Goal: Transaction & Acquisition: Purchase product/service

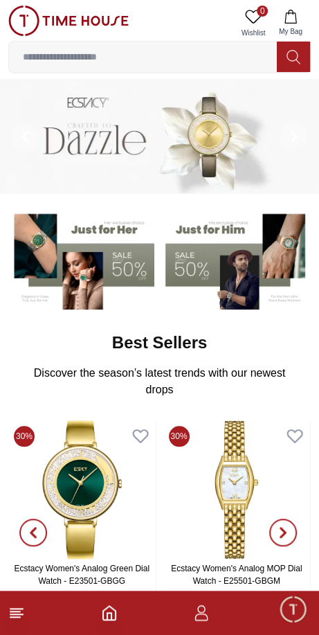
click at [60, 54] on input at bounding box center [143, 57] width 268 height 28
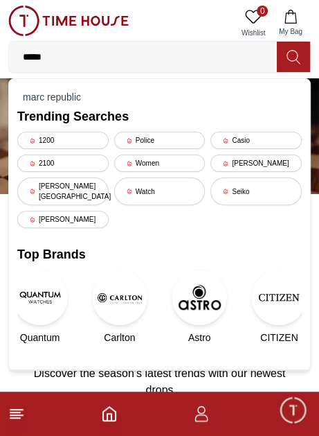
type input "******"
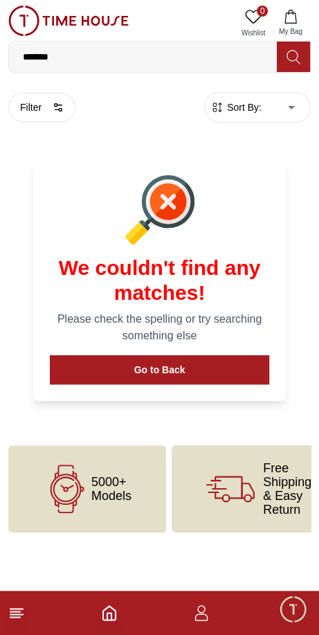
click at [109, 617] on icon "Home" at bounding box center [109, 613] width 17 height 17
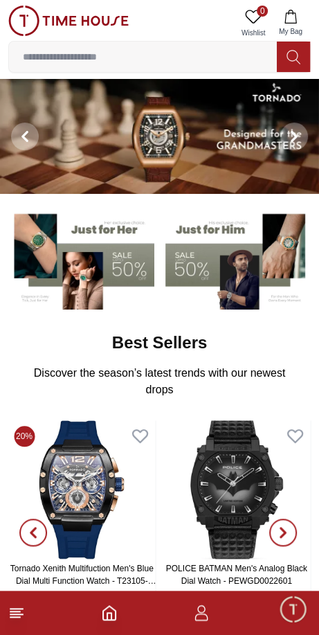
click at [292, 612] on span "Minimize live chat window" at bounding box center [293, 609] width 40 height 40
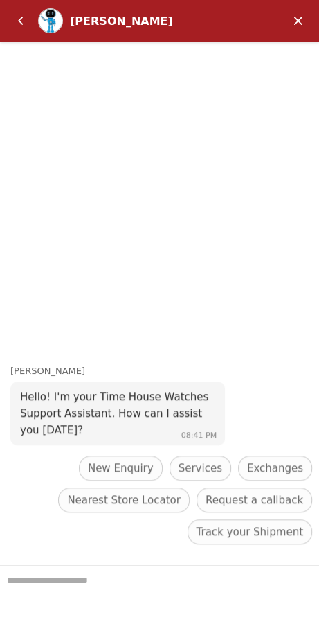
click at [26, 33] on div "[PERSON_NAME]" at bounding box center [146, 21] width 278 height 28
click at [15, 21] on em "Back" at bounding box center [21, 21] width 28 height 28
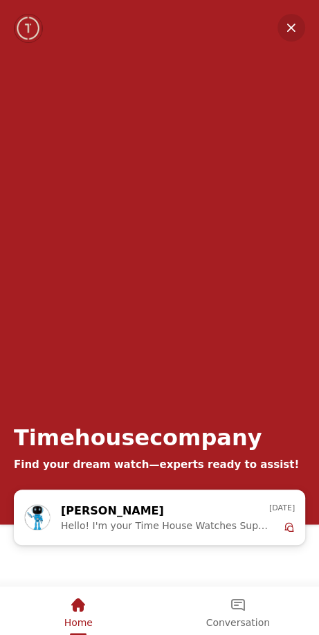
click at [87, 614] on div "Home" at bounding box center [78, 606] width 28 height 24
click at [91, 608] on div "Home" at bounding box center [78, 606] width 28 height 24
click at [26, 29] on img "Company logo" at bounding box center [28, 29] width 27 height 28
click at [292, 40] on em "Minimize" at bounding box center [292, 28] width 28 height 28
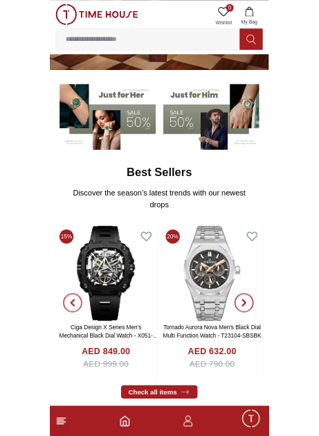
scroll to position [96, 0]
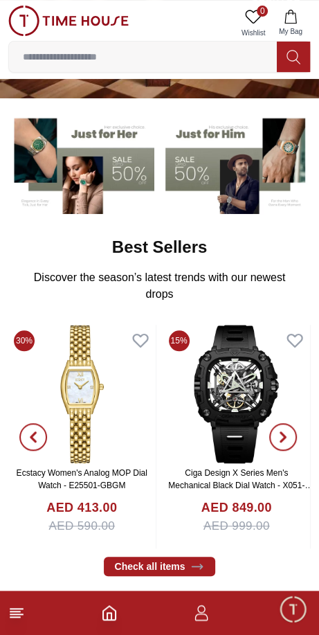
click at [54, 62] on input at bounding box center [143, 57] width 268 height 28
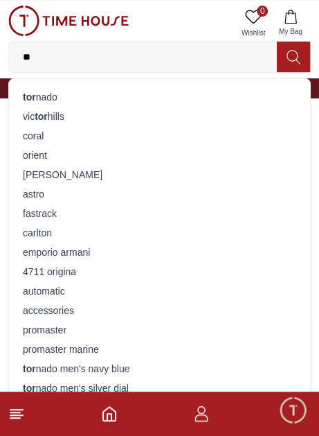
type input "*"
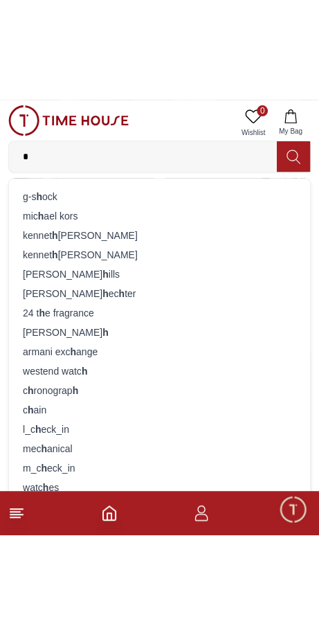
scroll to position [170, 0]
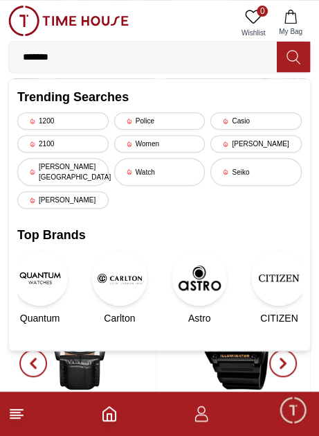
type input "******"
click at [300, 54] on icon at bounding box center [294, 57] width 14 height 16
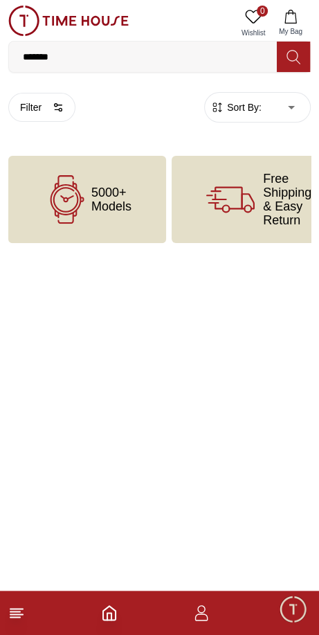
click at [118, 247] on html "100% Genuine products with International Warranty Shop From [GEOGRAPHIC_DATA] |…" at bounding box center [159, 149] width 319 height 299
click at [141, 217] on div "5000+ Models" at bounding box center [87, 199] width 158 height 87
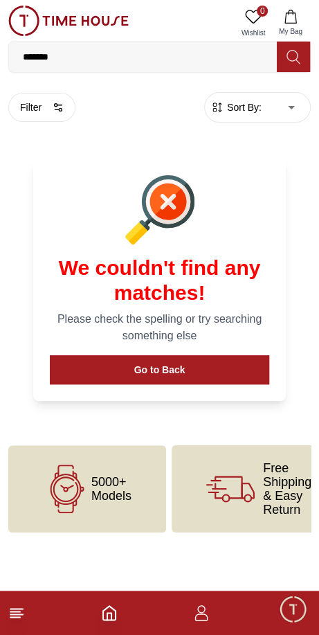
click at [220, 384] on button "Go to Back" at bounding box center [160, 369] width 220 height 29
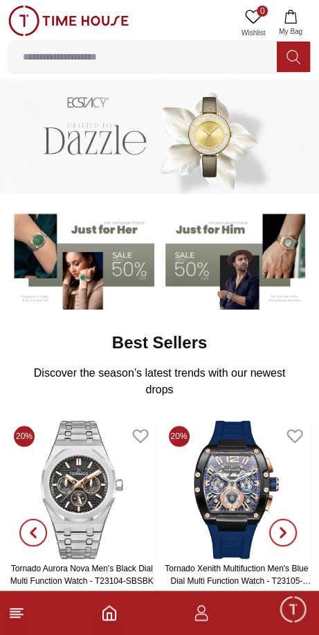
scroll to position [170, 0]
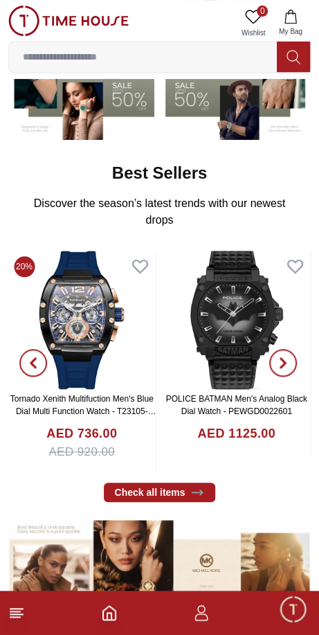
click at [175, 62] on input at bounding box center [143, 57] width 268 height 28
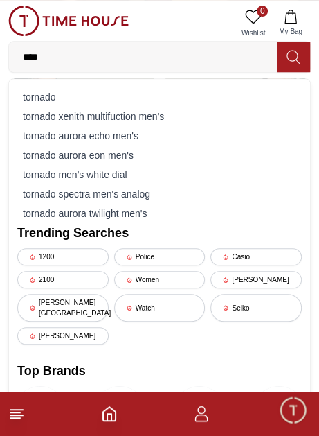
type input "****"
click at [41, 99] on div "tornado" at bounding box center [159, 96] width 285 height 19
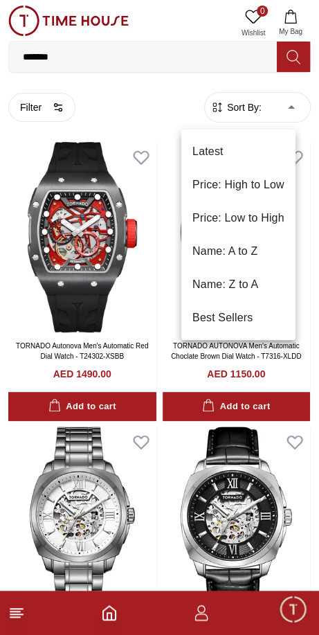
click at [270, 221] on li "Price: Low to High" at bounding box center [238, 218] width 114 height 33
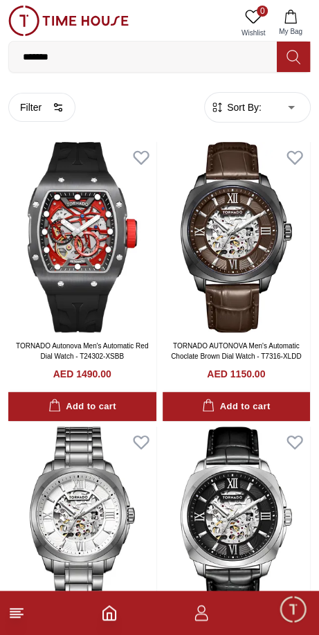
type input "*"
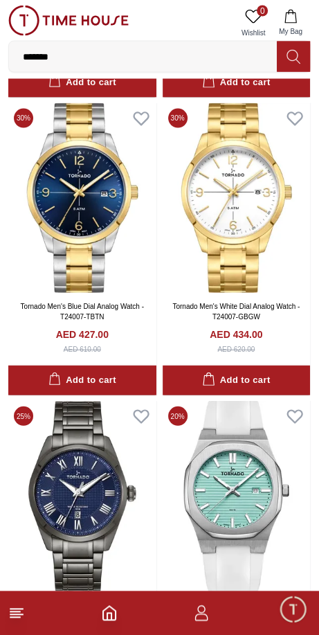
scroll to position [2426, 0]
